Goal: Information Seeking & Learning: Learn about a topic

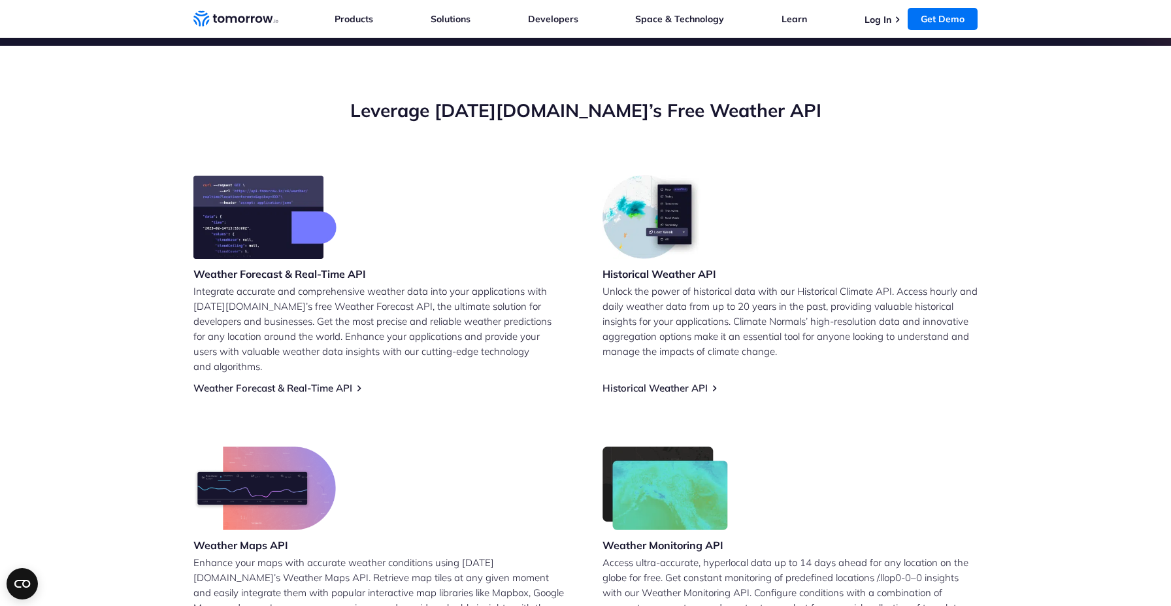
scroll to position [420, 0]
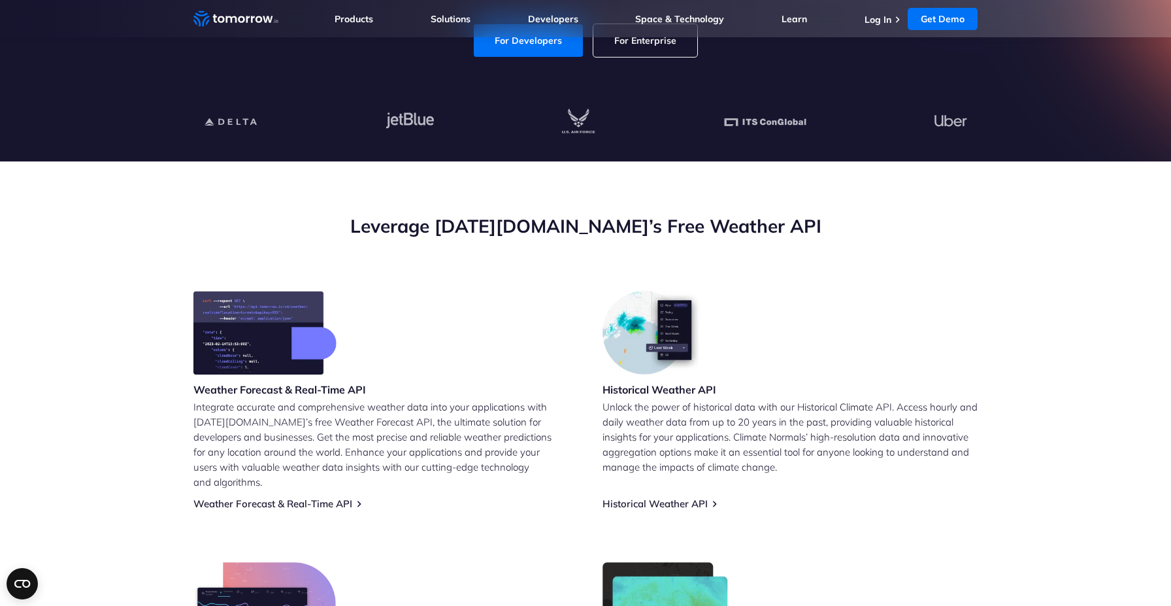
scroll to position [481, 0]
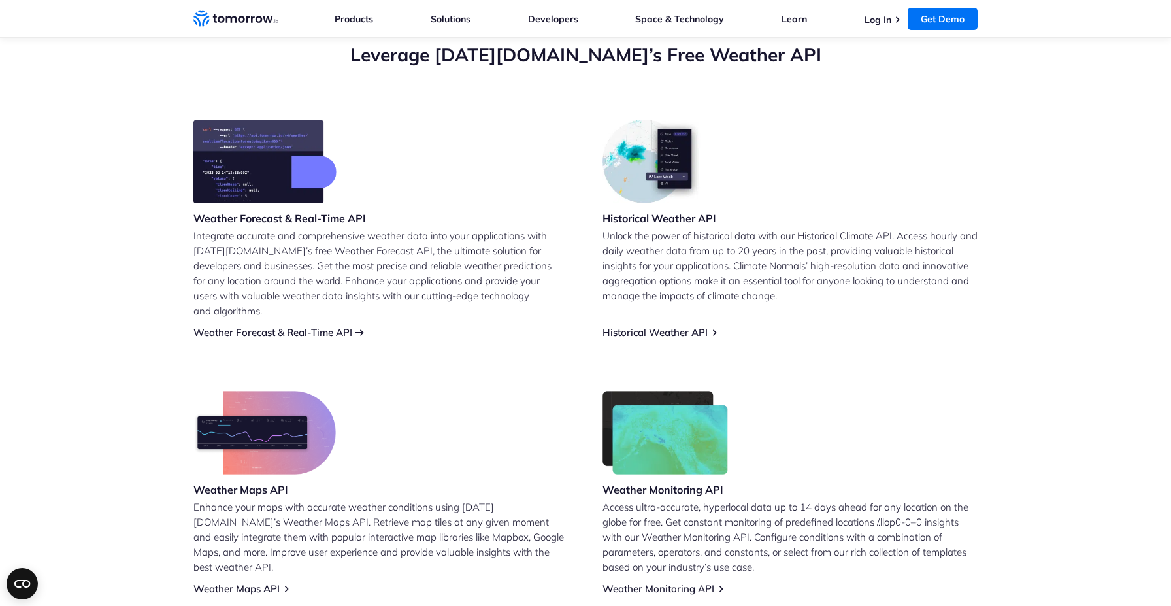
click at [308, 326] on link "Weather Forecast & Real-Time API" at bounding box center [272, 332] width 159 height 12
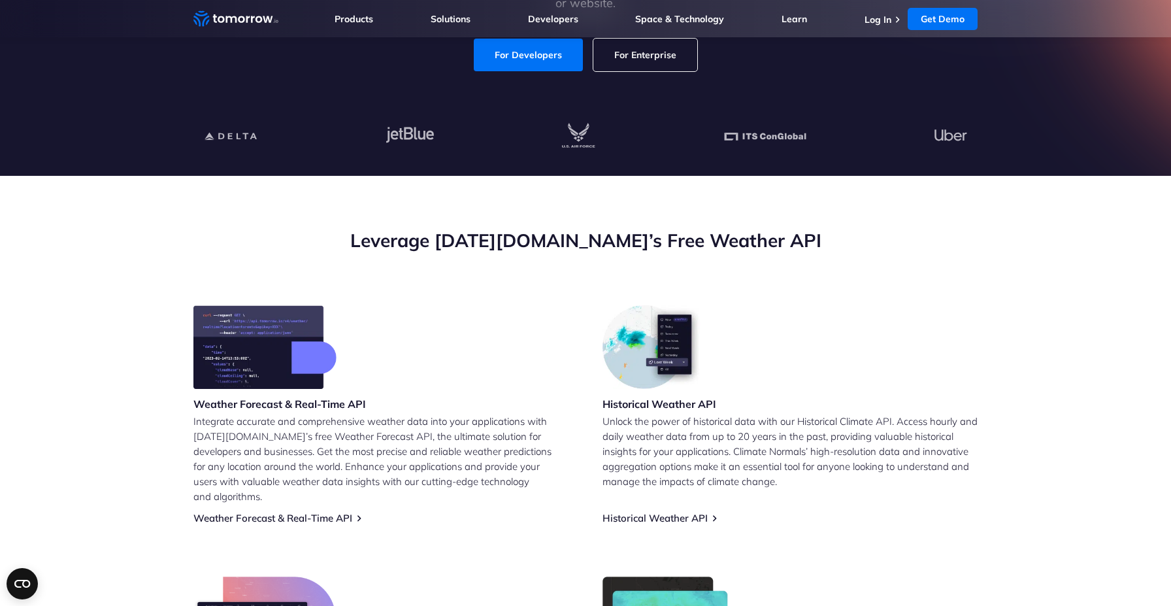
scroll to position [29, 0]
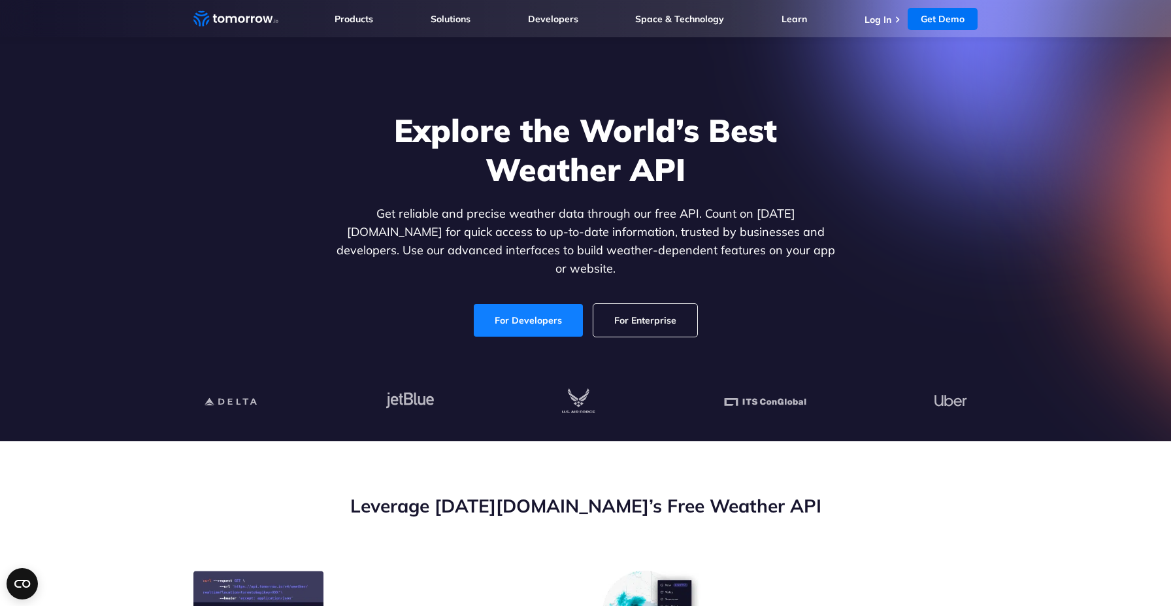
click at [533, 310] on link "For Developers" at bounding box center [528, 320] width 109 height 33
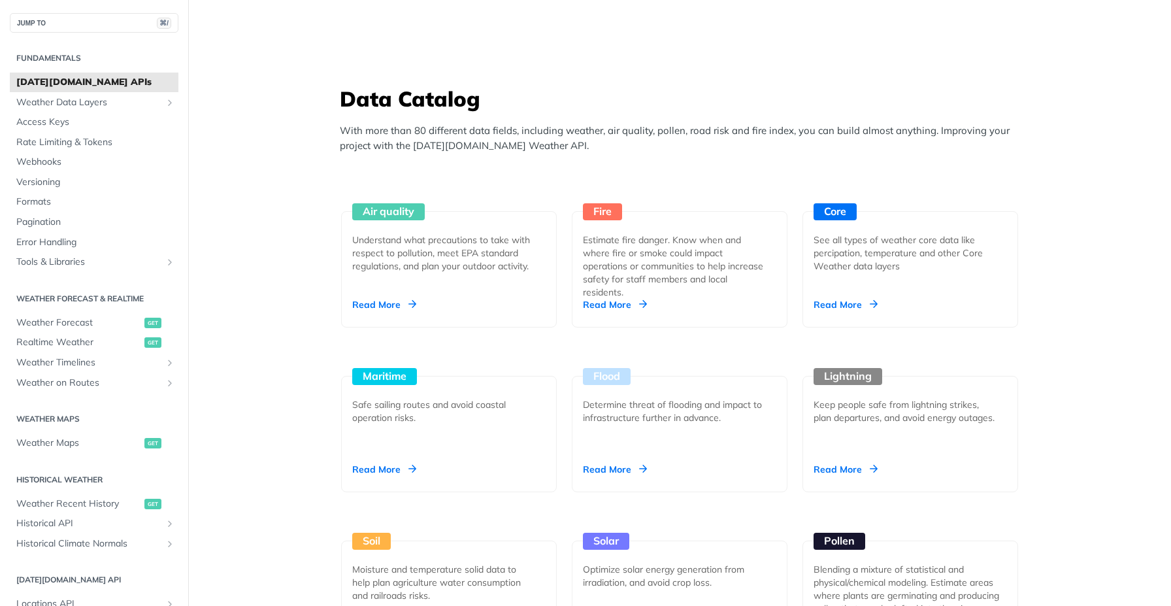
scroll to position [1262, 0]
